Goal: Check status: Check status

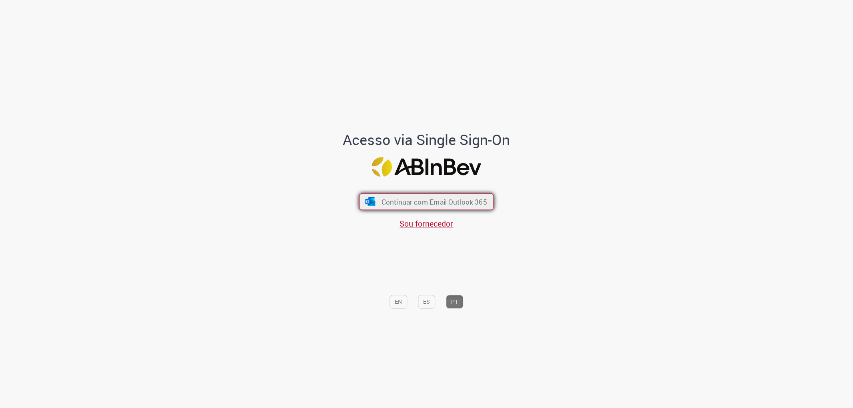
click at [402, 199] on span "Continuar com Email Outlook 365" at bounding box center [435, 201] width 106 height 9
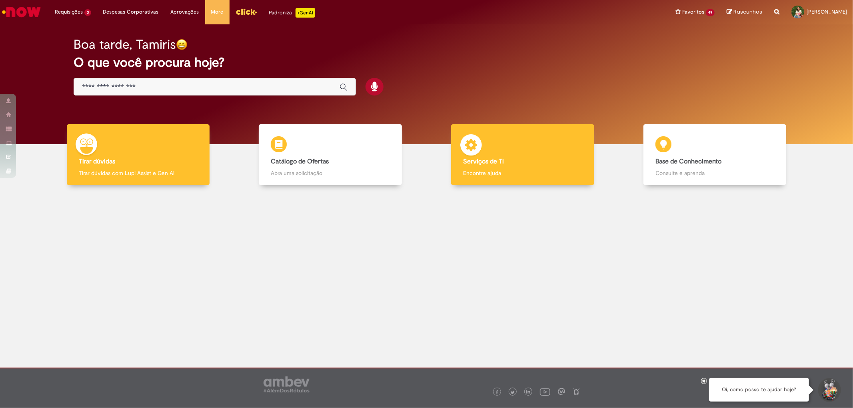
click at [531, 153] on div "Serviços de TI Serviços de TI Encontre ajuda" at bounding box center [522, 154] width 143 height 61
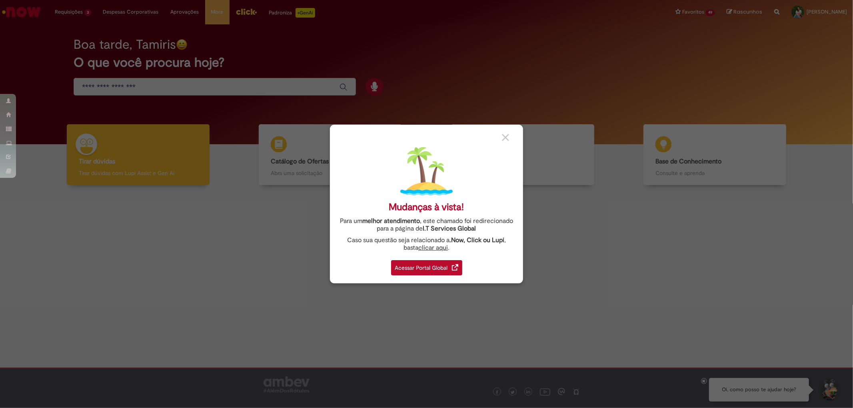
click at [441, 264] on div "Acessar Portal Global" at bounding box center [426, 267] width 71 height 15
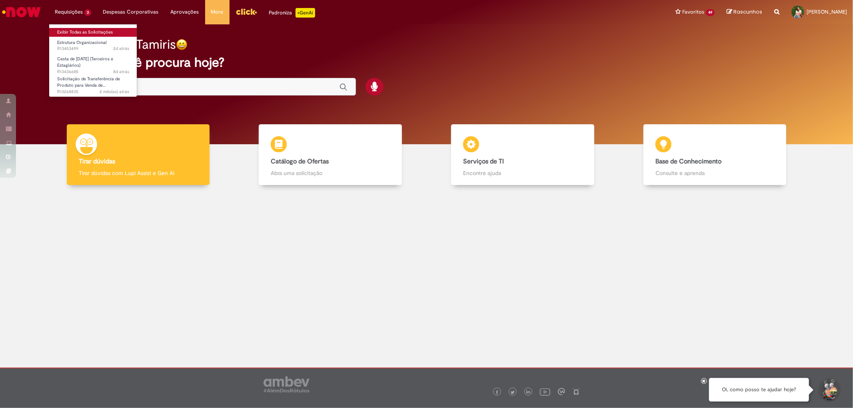
click at [76, 30] on link "Exibir Todas as Solicitações" at bounding box center [93, 32] width 88 height 9
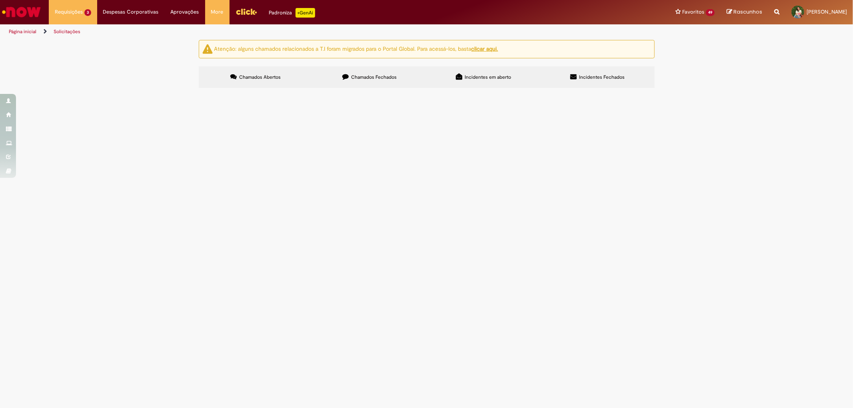
click at [0, 0] on span "Olá, fui tentar criar um departamento e atribuir o gestor e não está dando cert…" at bounding box center [0, 0] width 0 height 0
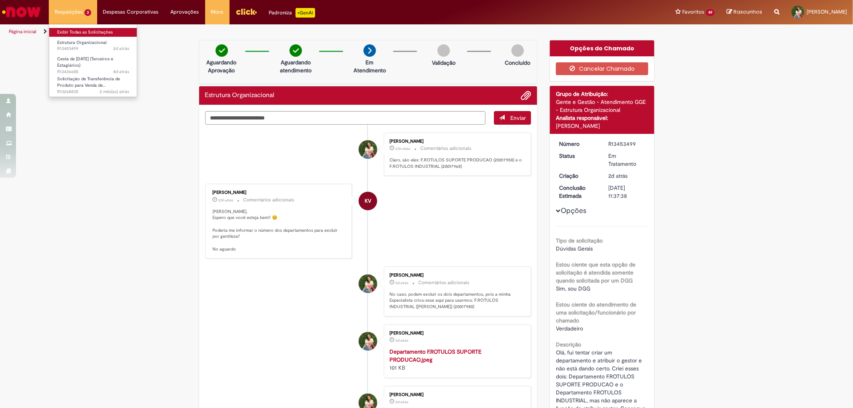
click at [88, 30] on link "Exibir Todas as Solicitações" at bounding box center [93, 32] width 88 height 9
